Goal: Task Accomplishment & Management: Use online tool/utility

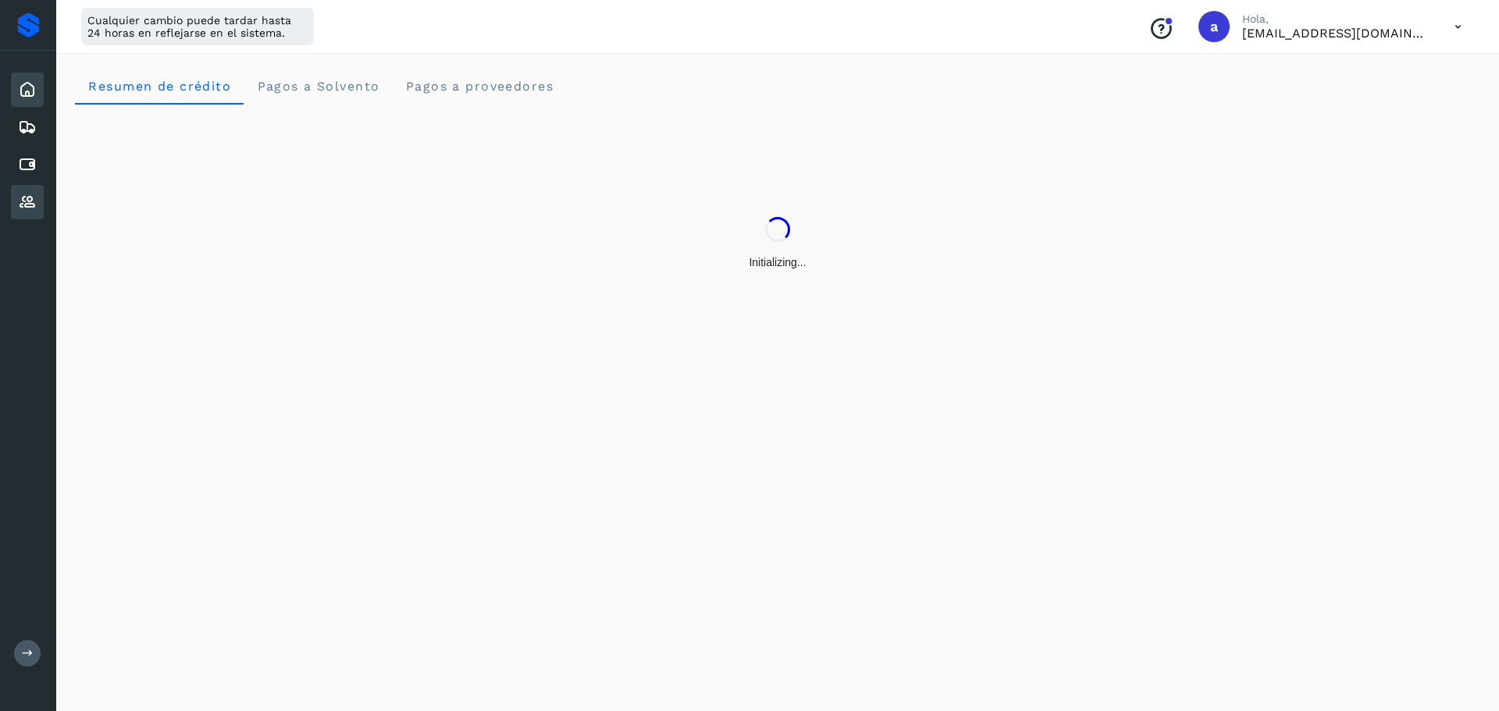
click at [20, 200] on icon at bounding box center [27, 202] width 19 height 19
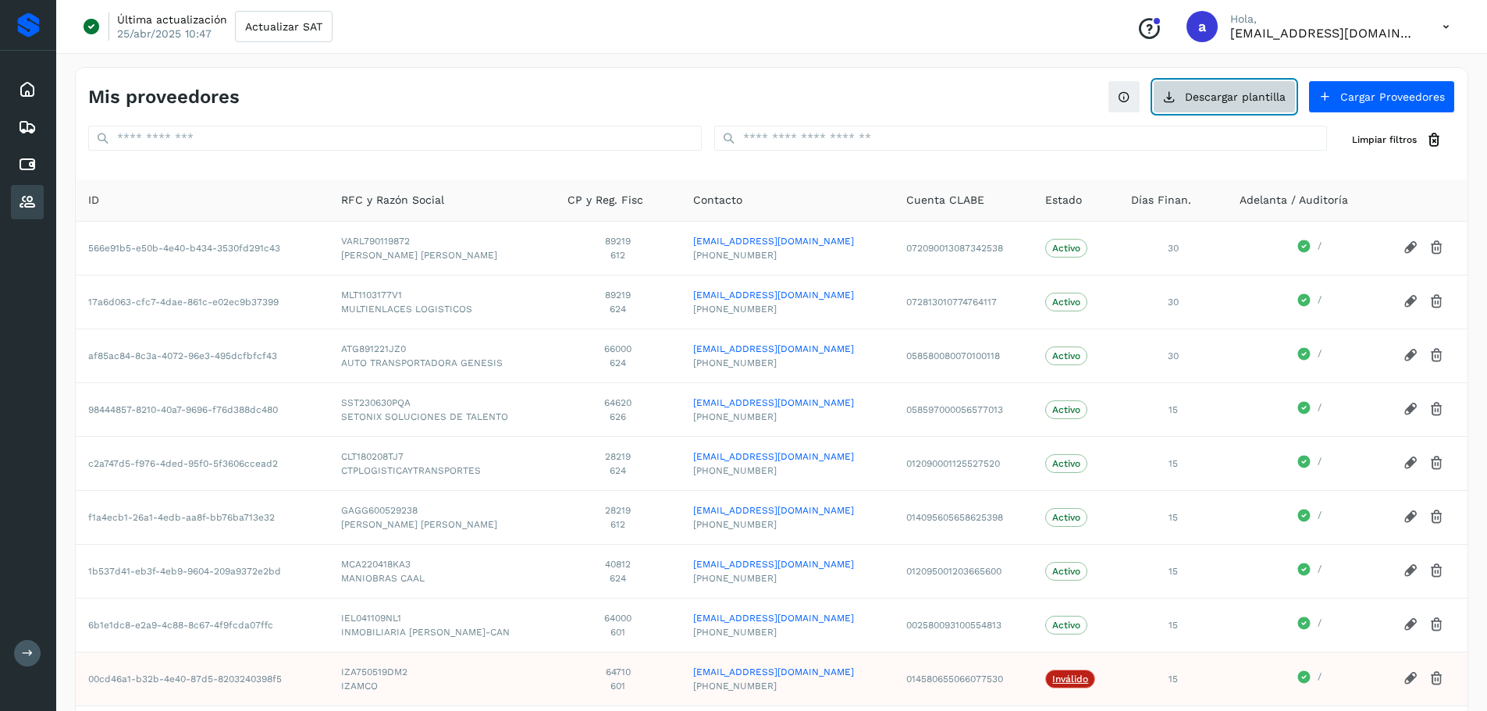
click at [1251, 97] on button "Descargar plantilla" at bounding box center [1224, 96] width 143 height 33
click at [1343, 101] on button "Cargar Proveedores" at bounding box center [1382, 96] width 147 height 33
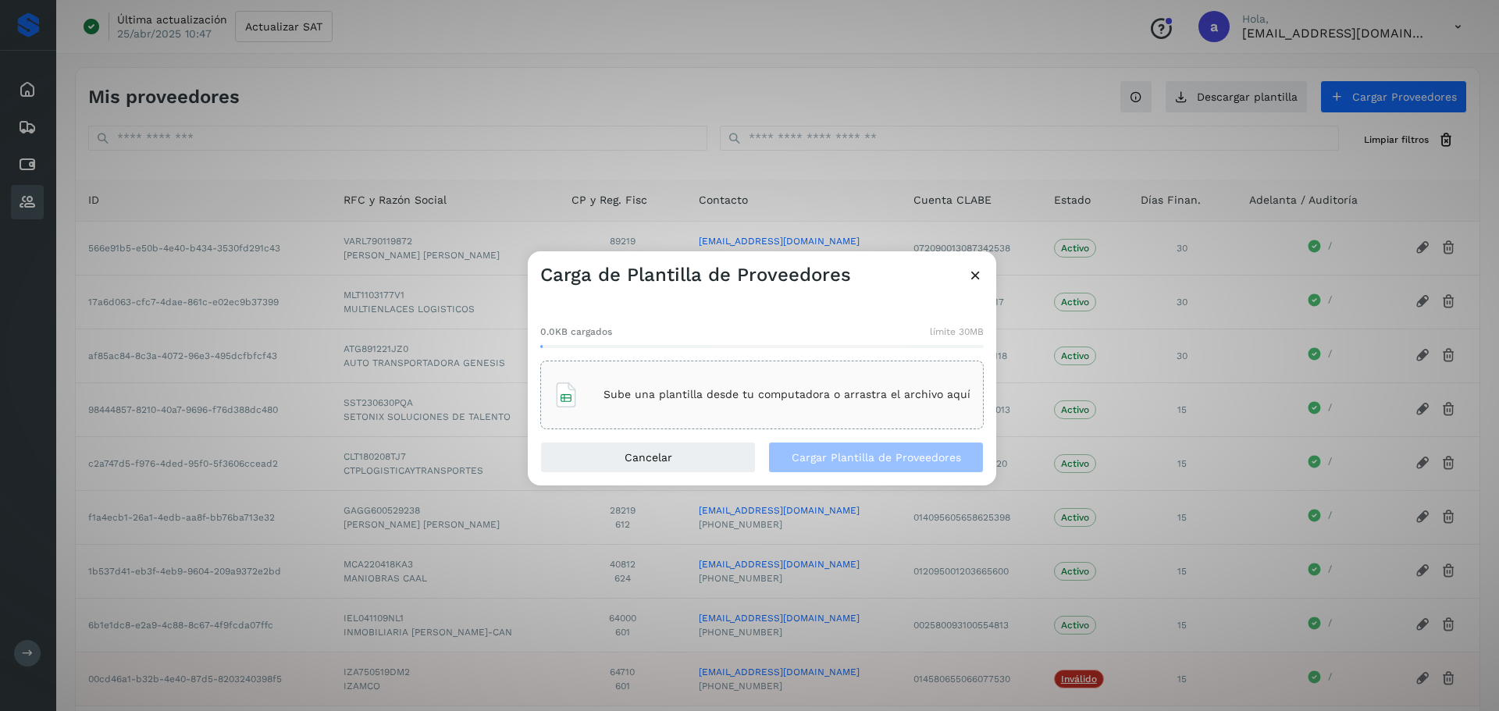
click at [712, 400] on p "Sube una plantilla desde tu computadora o arrastra el archivo aquí" at bounding box center [787, 394] width 367 height 13
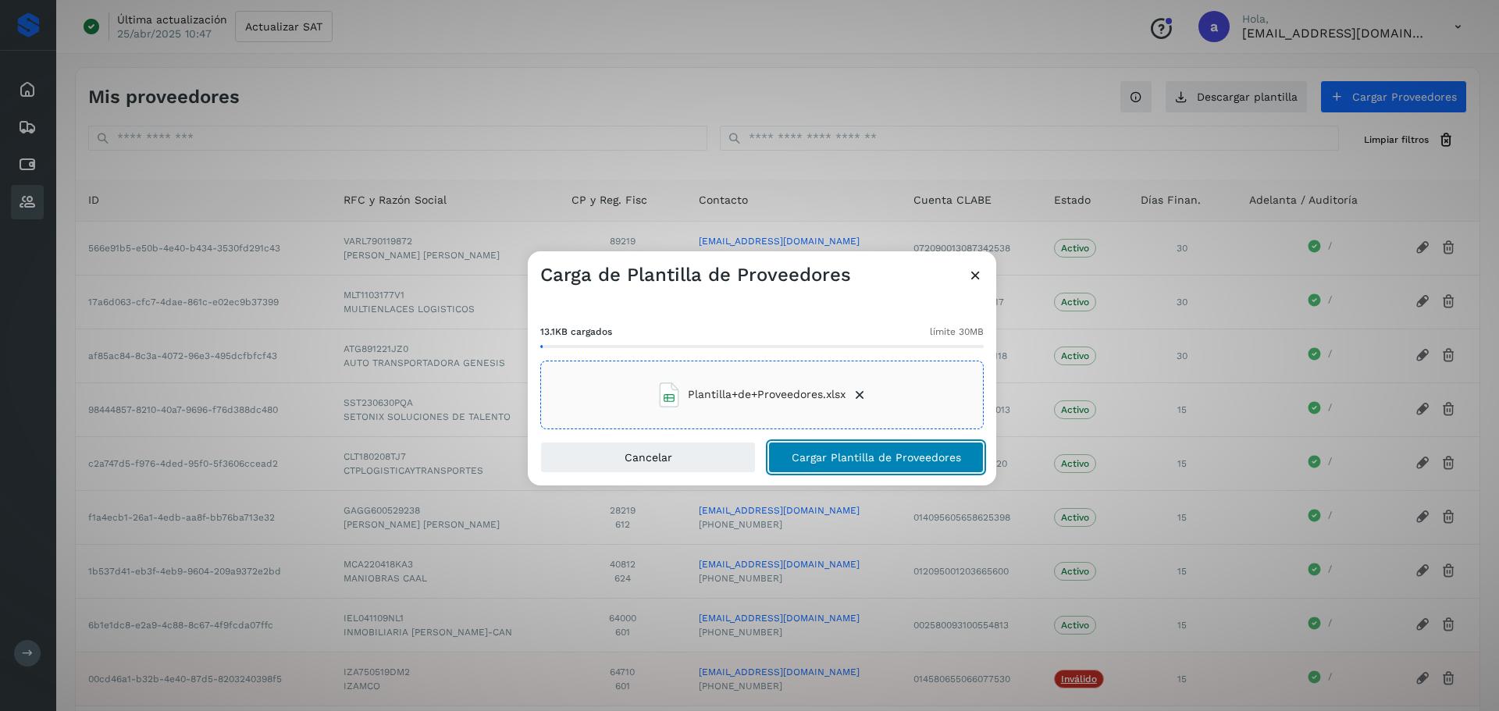
click at [810, 458] on span "Cargar Plantilla de Proveedores" at bounding box center [876, 457] width 169 height 11
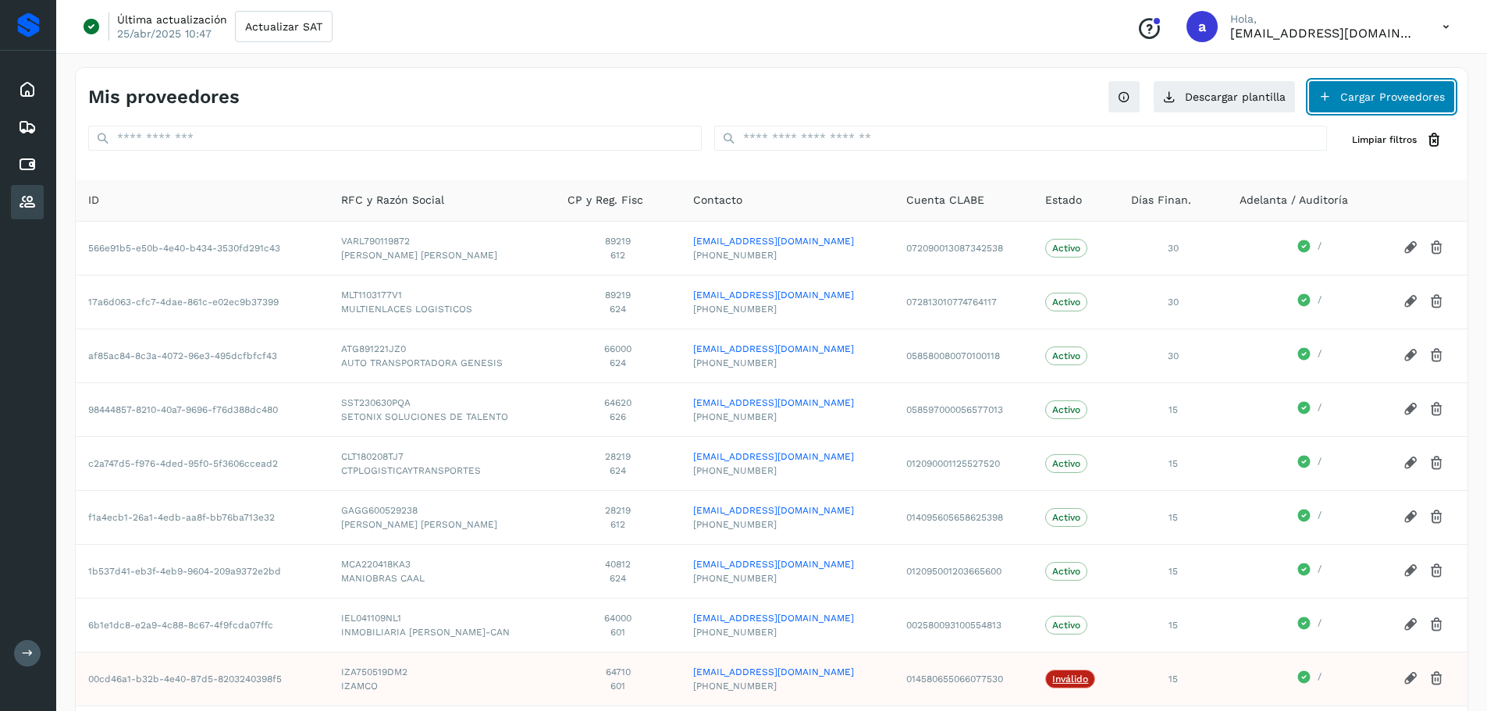
click at [1346, 94] on button "Cargar Proveedores" at bounding box center [1382, 96] width 147 height 33
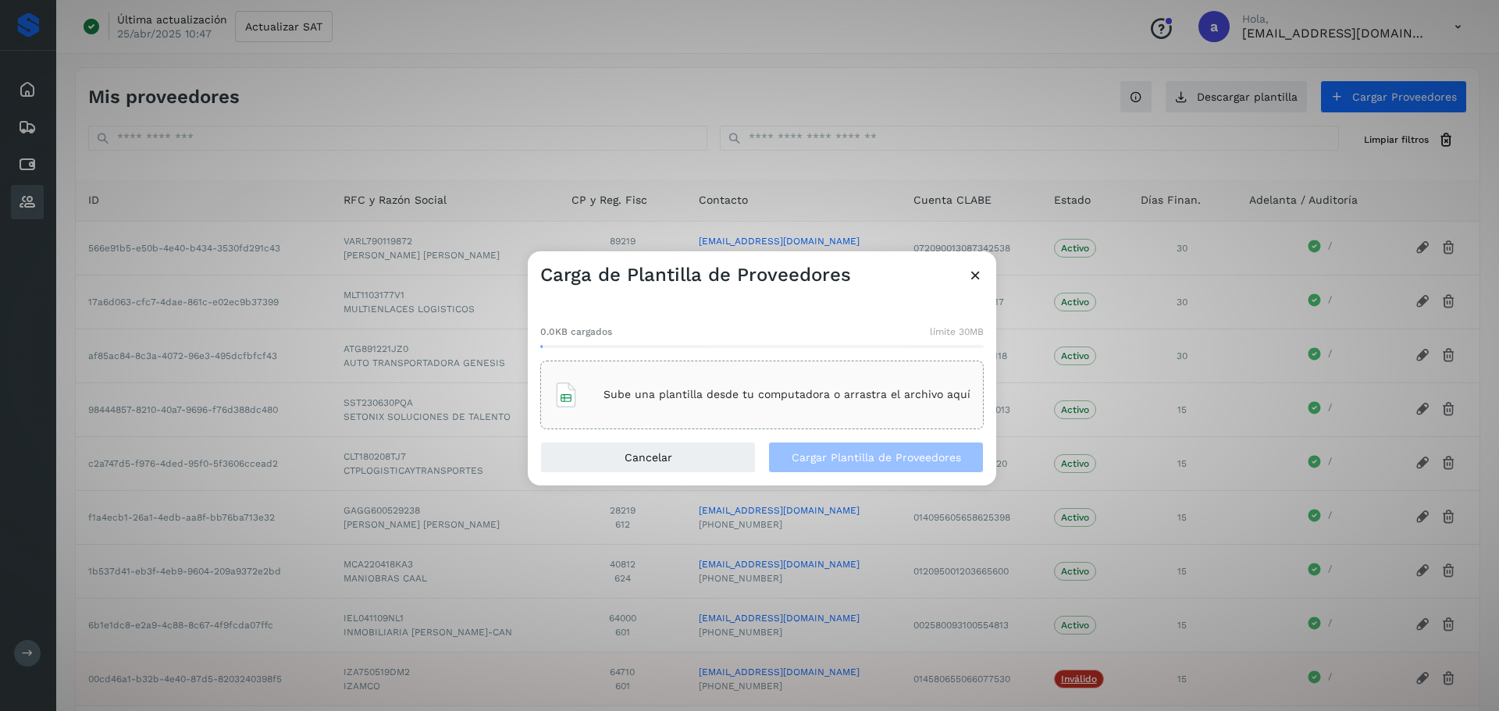
click at [657, 400] on p "Sube una plantilla desde tu computadora o arrastra el archivo aquí" at bounding box center [787, 394] width 367 height 13
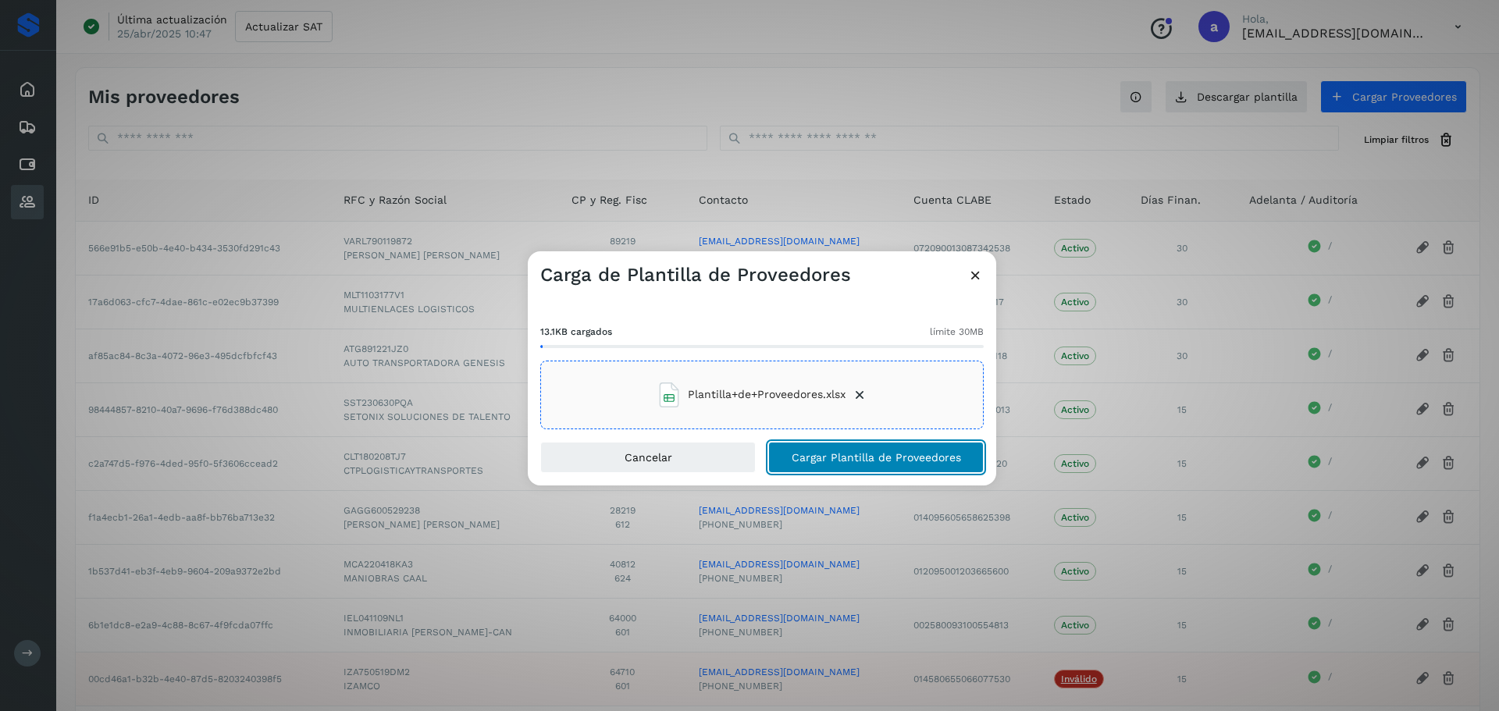
click at [899, 454] on span "Cargar Plantilla de Proveedores" at bounding box center [876, 457] width 169 height 11
